Goal: Transaction & Acquisition: Purchase product/service

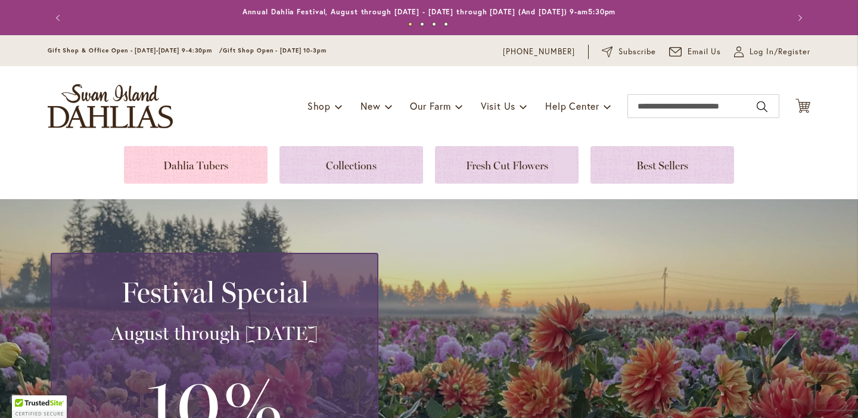
click at [204, 164] on link at bounding box center [196, 165] width 144 height 38
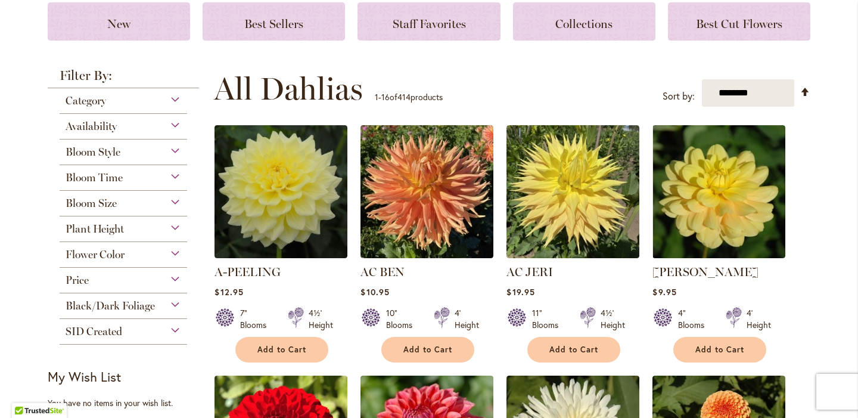
scroll to position [178, 0]
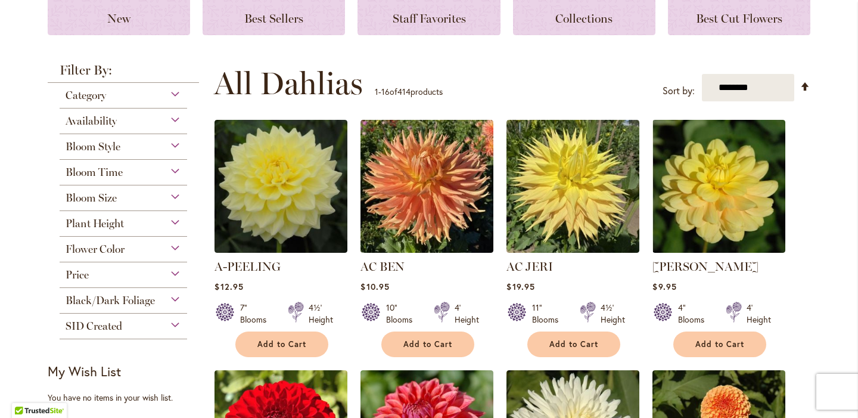
click at [167, 247] on div "Flower Color" at bounding box center [123, 245] width 127 height 19
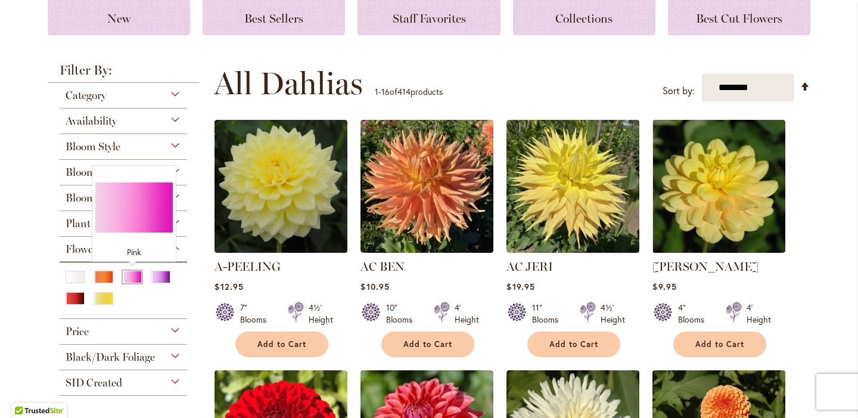
click at [132, 275] on div "Pink" at bounding box center [132, 276] width 19 height 13
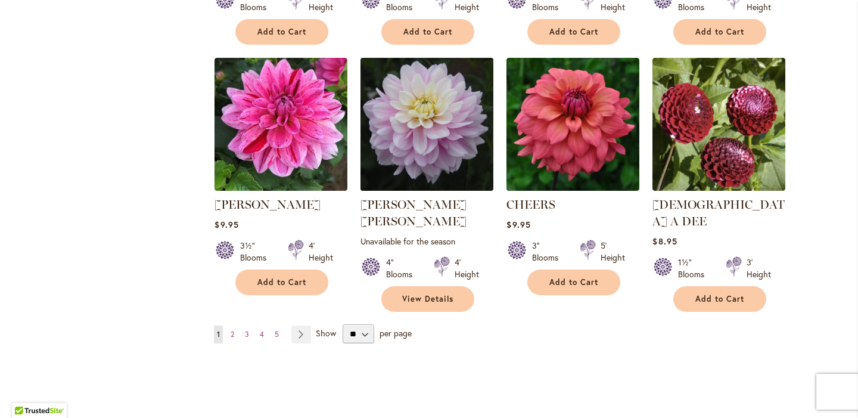
scroll to position [989, 0]
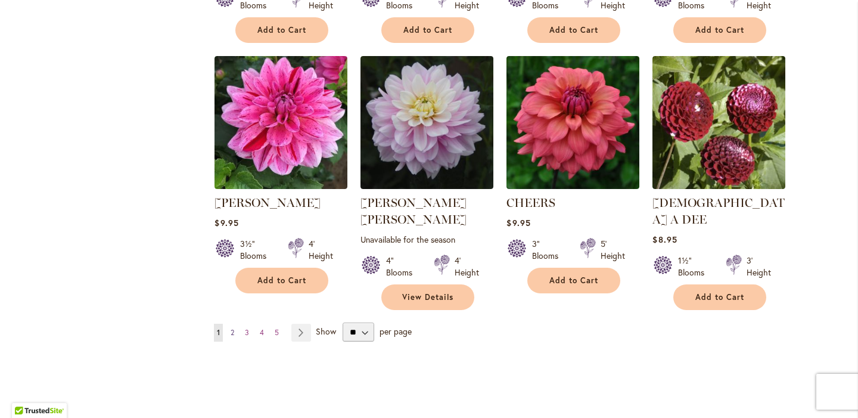
click at [233, 328] on span "2" at bounding box center [233, 332] width 4 height 9
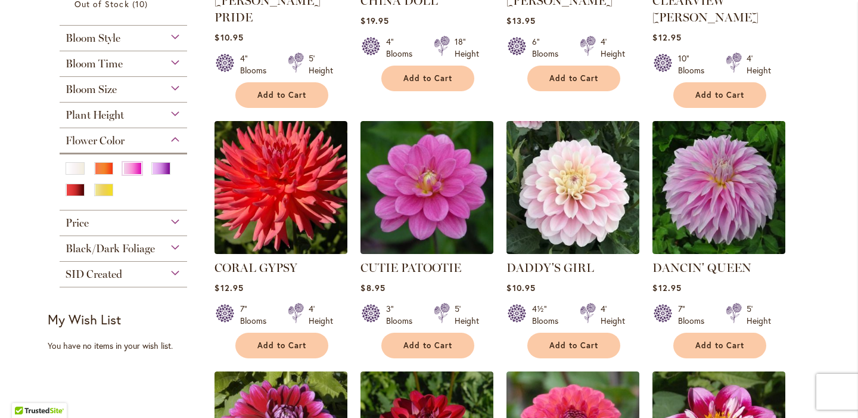
scroll to position [432, 0]
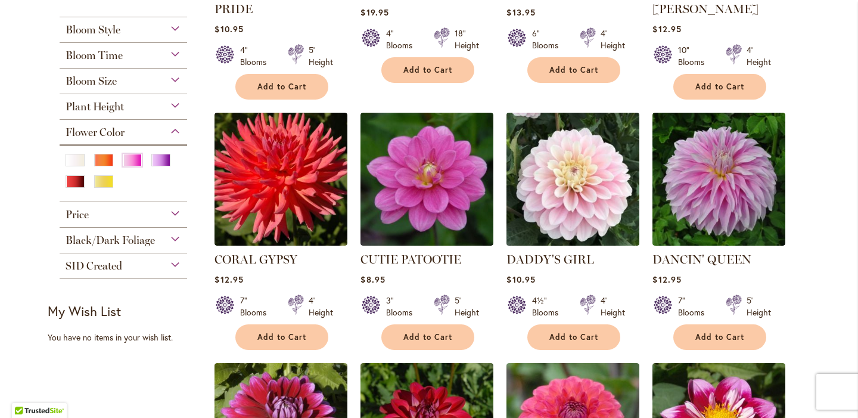
click at [580, 170] on img at bounding box center [572, 178] width 139 height 139
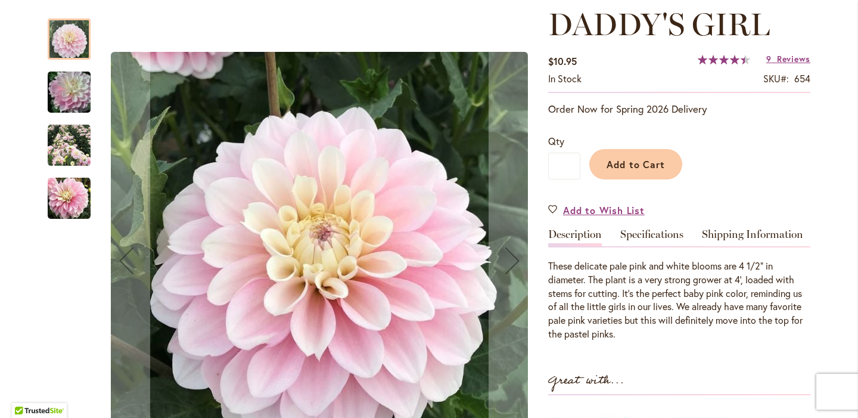
scroll to position [226, 0]
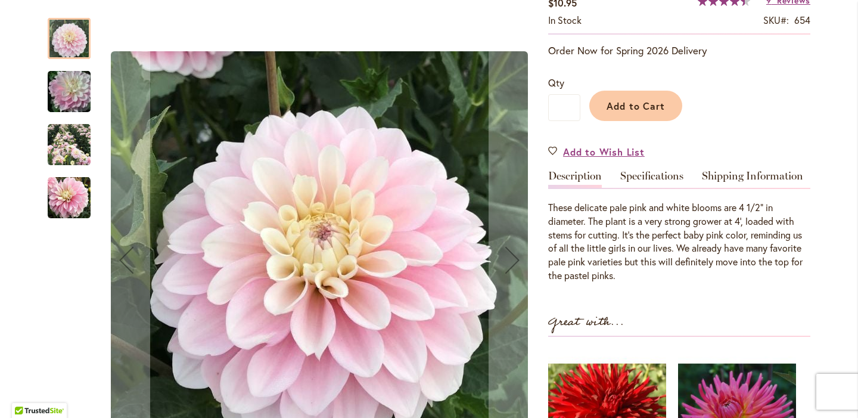
click at [73, 136] on img "DADDY'S GIRL" at bounding box center [69, 144] width 43 height 43
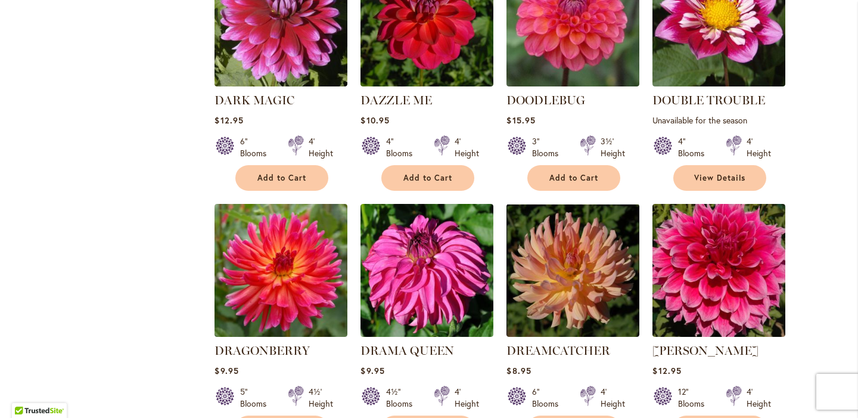
scroll to position [842, 0]
